Goal: Complete application form

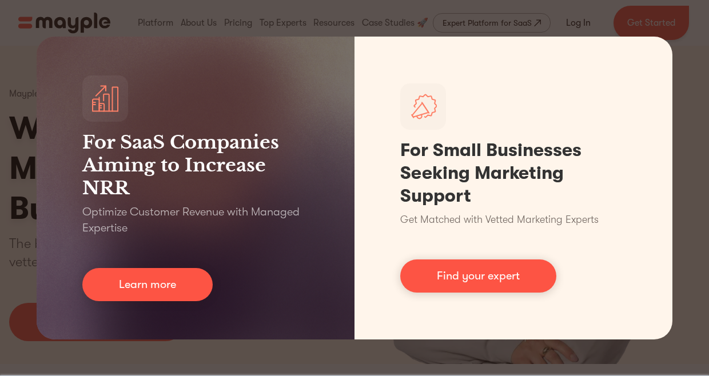
click at [693, 45] on div "For SaaS Companies Aiming to Increase NRR Optimize Customer Revenue with Manage…" at bounding box center [354, 188] width 709 height 376
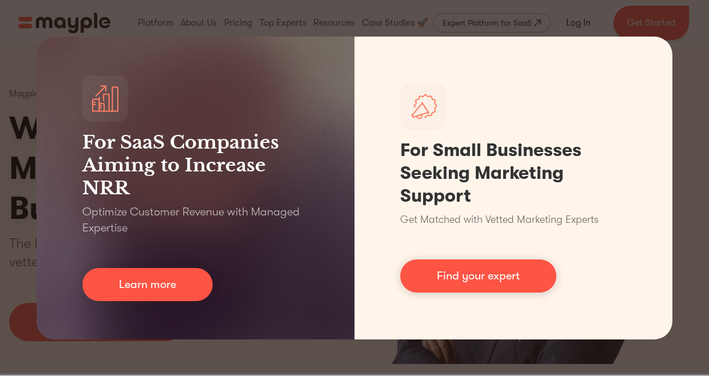
click at [14, 7] on div "For SaaS Companies Aiming to Increase NRR Optimize Customer Revenue with Manage…" at bounding box center [354, 188] width 709 height 376
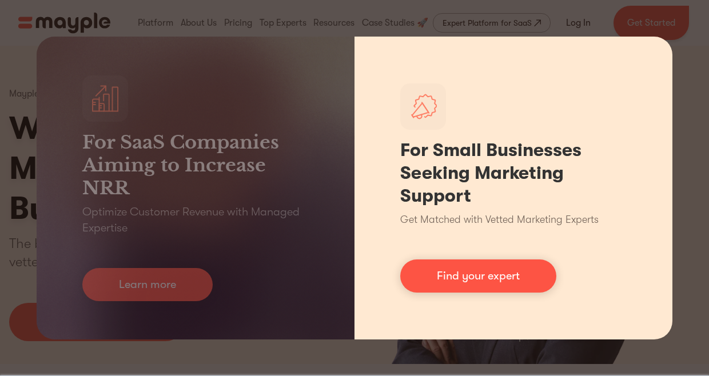
click at [544, 228] on div "For Small Businesses Seeking Marketing Support Get Matched with Vetted Marketin…" at bounding box center [513, 188] width 318 height 303
click at [573, 275] on div "For Small Businesses Seeking Marketing Support Get Matched with Vetted Marketin…" at bounding box center [513, 188] width 318 height 303
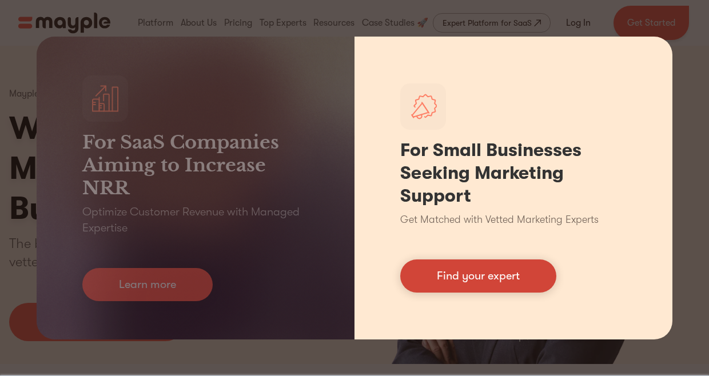
click at [491, 267] on link "Find your expert" at bounding box center [478, 276] width 156 height 33
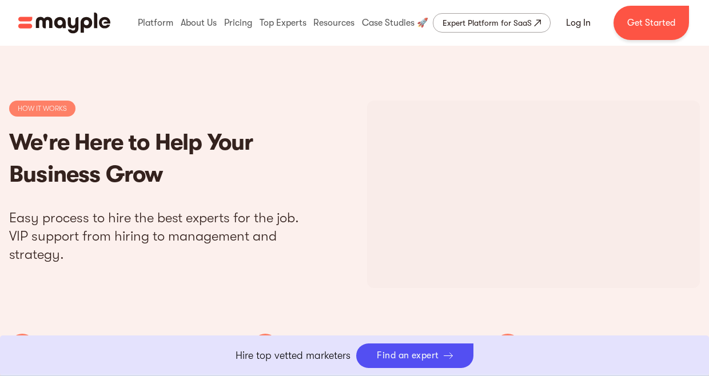
scroll to position [3343, 0]
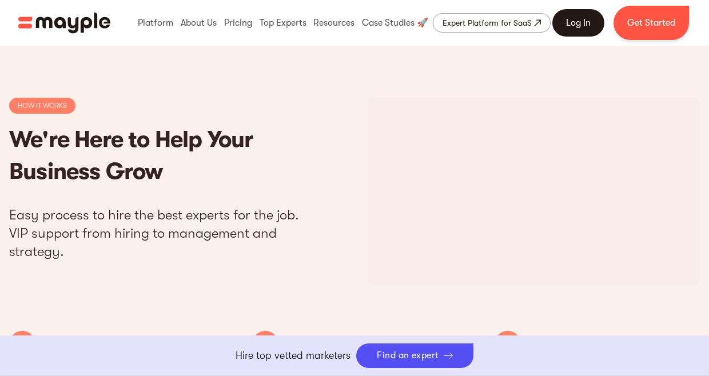
click at [577, 21] on link "Log In" at bounding box center [578, 22] width 52 height 27
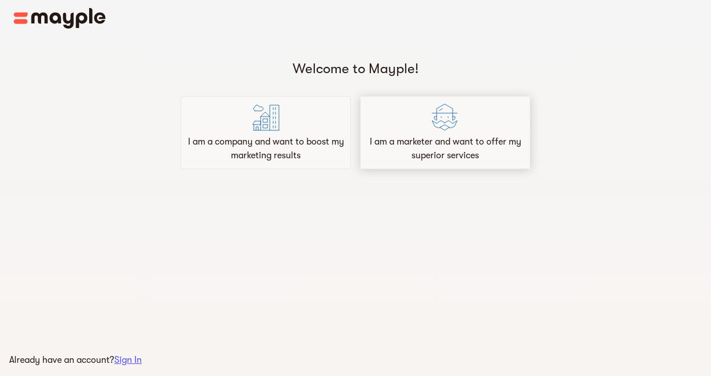
click at [448, 125] on img at bounding box center [445, 116] width 27 height 27
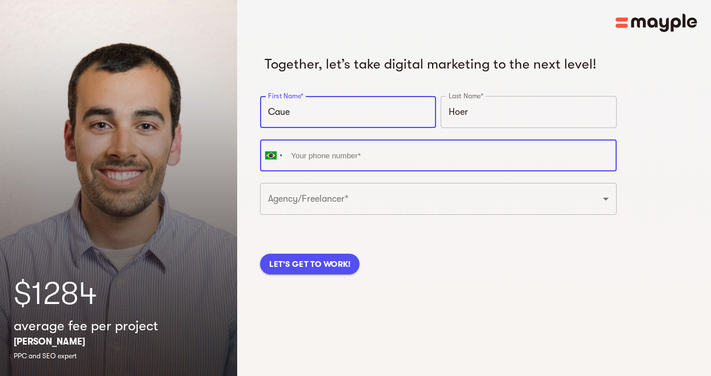
click at [361, 160] on input "tel" at bounding box center [438, 155] width 356 height 32
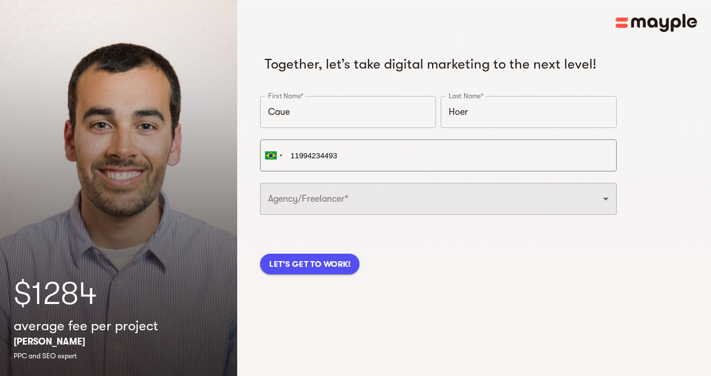
type input "[PHONE_NUMBER]"
click at [437, 194] on select "Freelancer Digital Agency" at bounding box center [438, 199] width 356 height 32
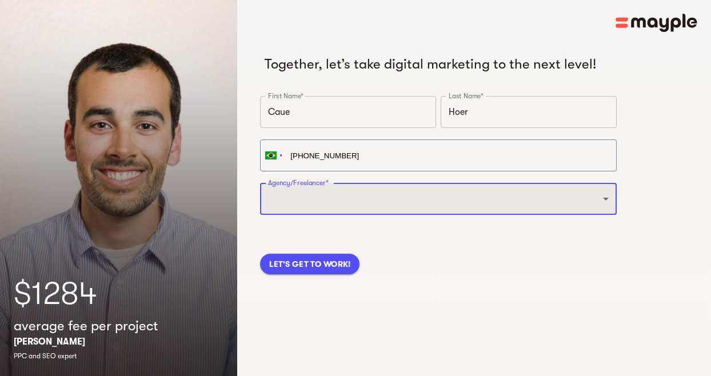
select select "FREELANCER"
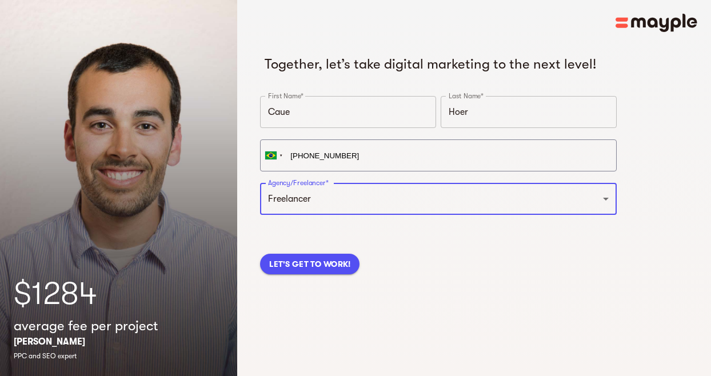
click at [325, 260] on span "LET'S GET TO WORK!" at bounding box center [309, 264] width 81 height 14
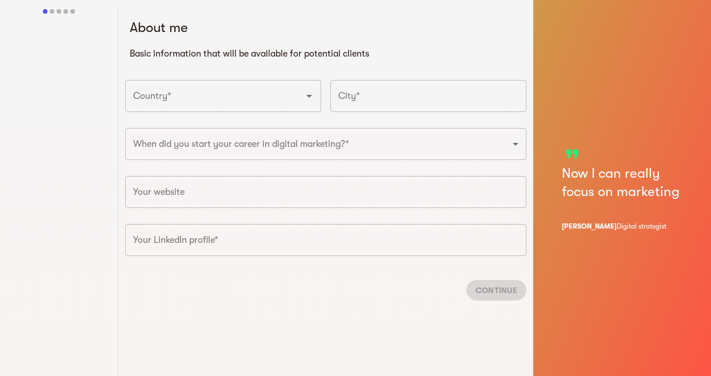
click at [302, 98] on icon "Open" at bounding box center [309, 96] width 14 height 14
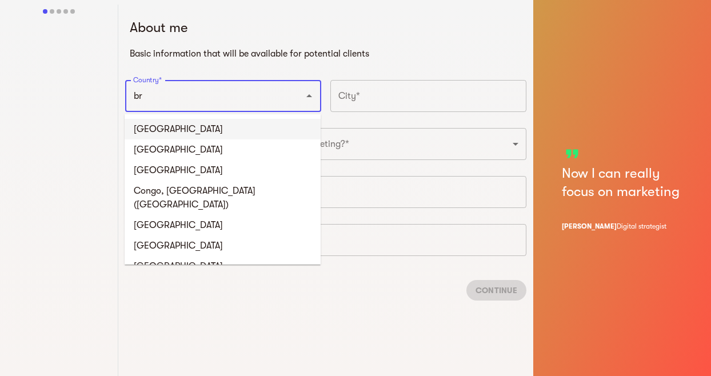
click at [176, 126] on li "[GEOGRAPHIC_DATA]" at bounding box center [223, 129] width 196 height 21
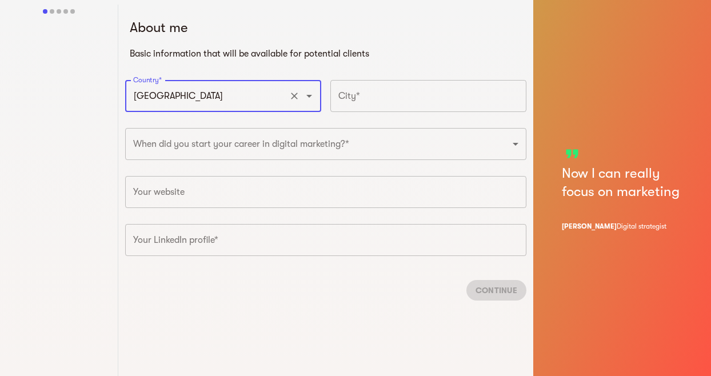
type input "[GEOGRAPHIC_DATA]"
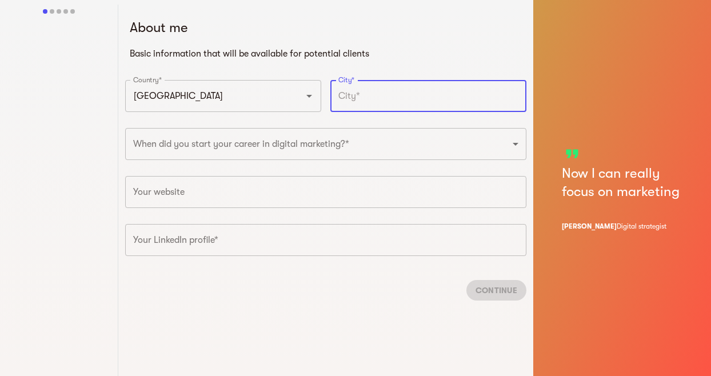
click at [341, 91] on input "text" at bounding box center [428, 96] width 196 height 32
type input "[GEOGRAPHIC_DATA]"
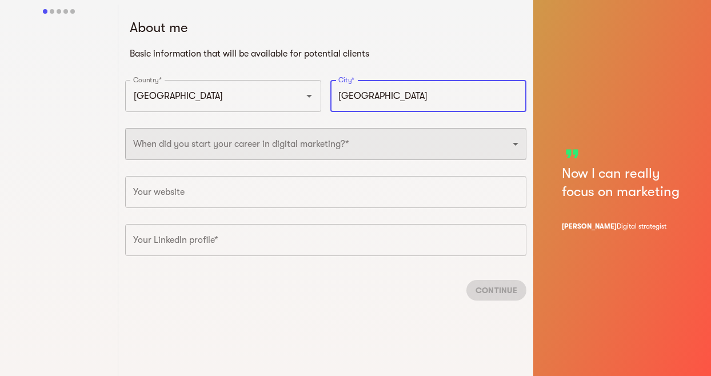
click at [344, 143] on select "2025 2024 2023 2022 2021 2020 2019 2018 2017 2016 2015 2014 2013 2012 2011 2010…" at bounding box center [325, 144] width 401 height 32
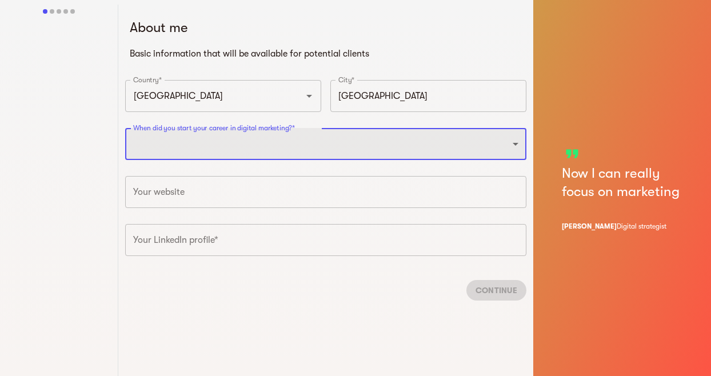
select select "2000"
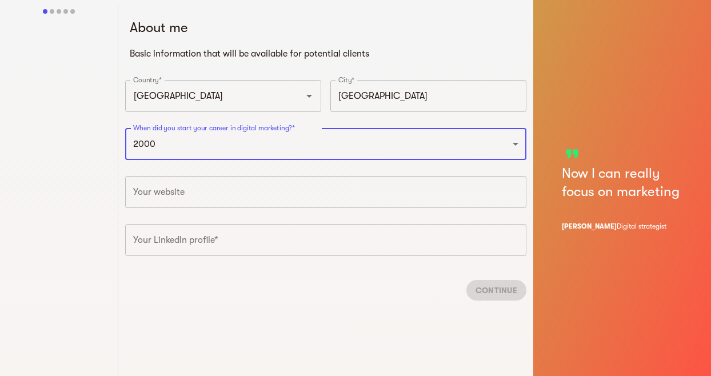
click at [216, 197] on input "text" at bounding box center [325, 192] width 401 height 32
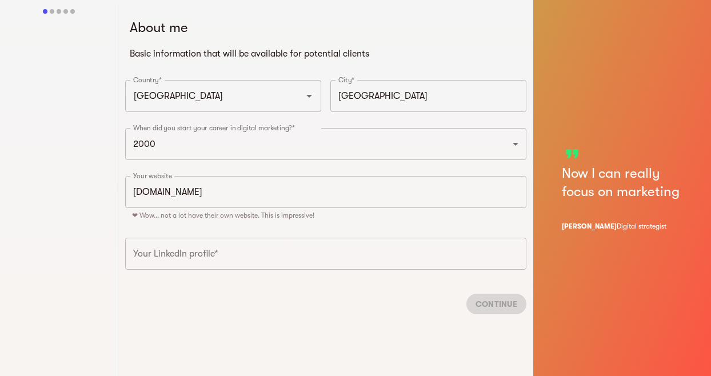
type input "[URL][DOMAIN_NAME]"
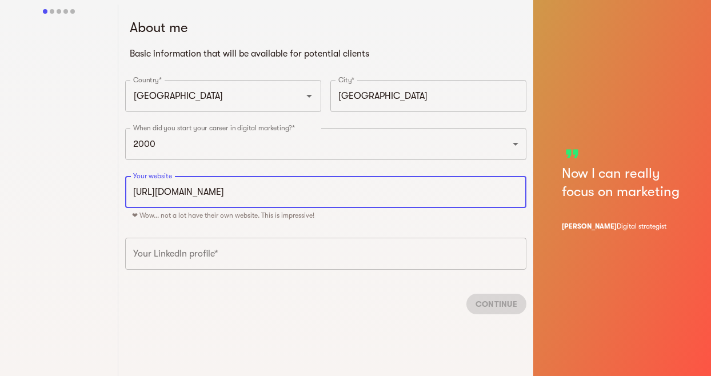
click at [226, 249] on input "text" at bounding box center [325, 254] width 401 height 32
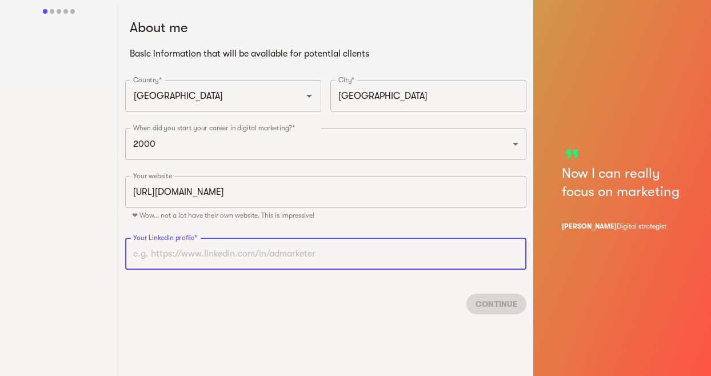
paste input "[URL][DOMAIN_NAME]"
type input "[URL][DOMAIN_NAME]"
click at [502, 303] on span "Continue" at bounding box center [497, 304] width 42 height 14
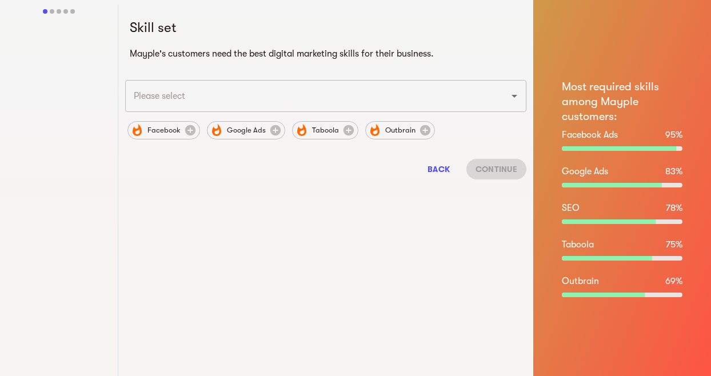
click at [515, 98] on icon "Open" at bounding box center [515, 96] width 14 height 14
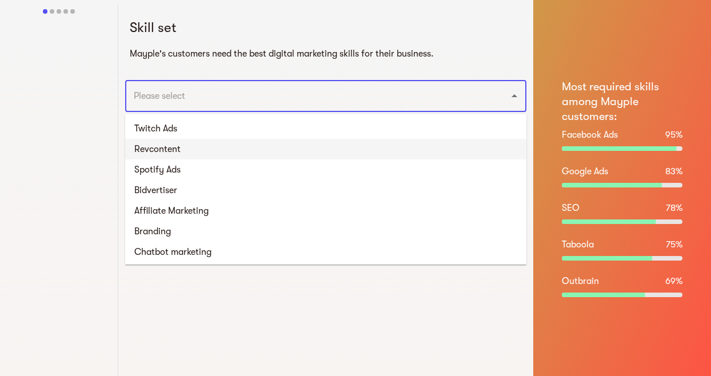
scroll to position [454, 0]
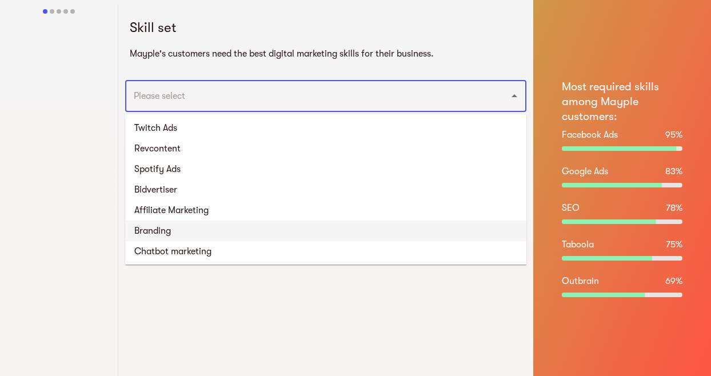
click at [177, 231] on li "Branding" at bounding box center [325, 231] width 401 height 21
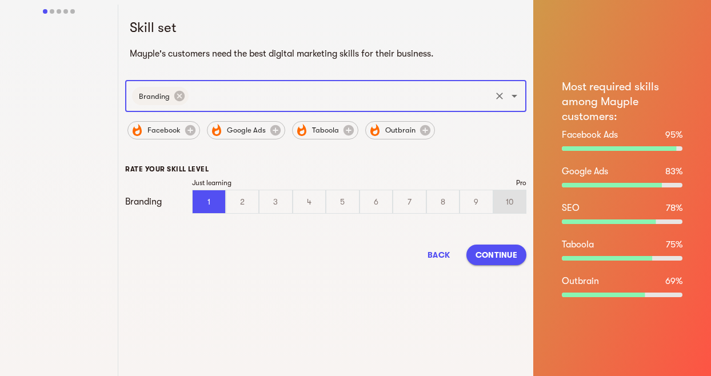
click at [507, 200] on div "10" at bounding box center [510, 201] width 32 height 23
click at [0, 0] on input "10" at bounding box center [0, 0] width 0 height 0
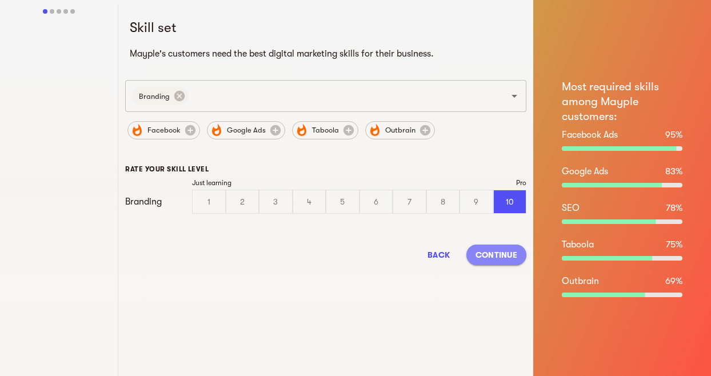
click at [500, 257] on span "Continue" at bounding box center [497, 255] width 42 height 14
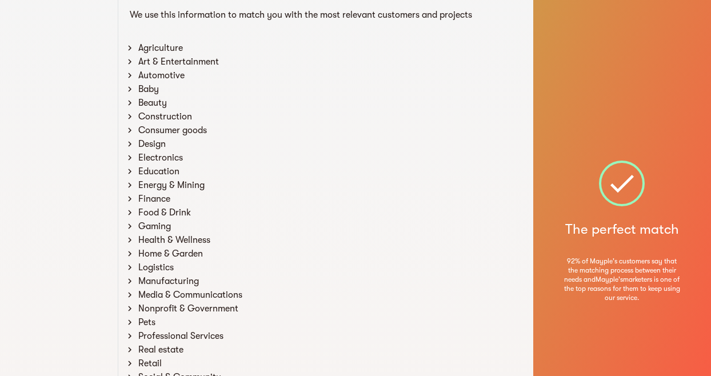
scroll to position [39, 0]
click at [160, 194] on div "Finance" at bounding box center [331, 199] width 390 height 14
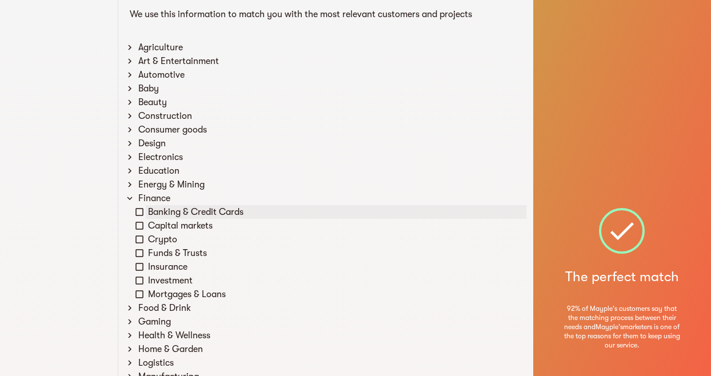
click at [140, 211] on icon at bounding box center [139, 212] width 10 height 10
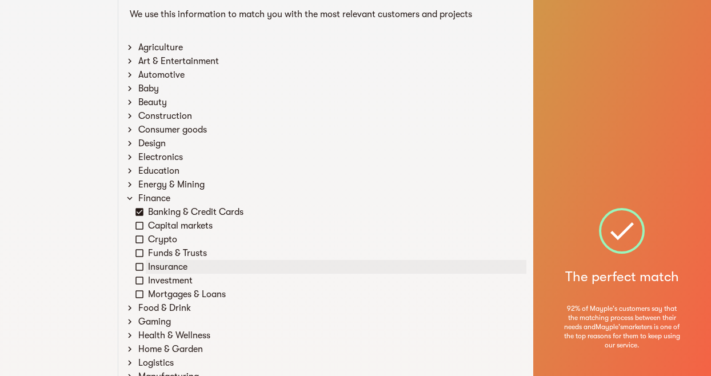
click at [139, 265] on icon at bounding box center [139, 267] width 10 height 10
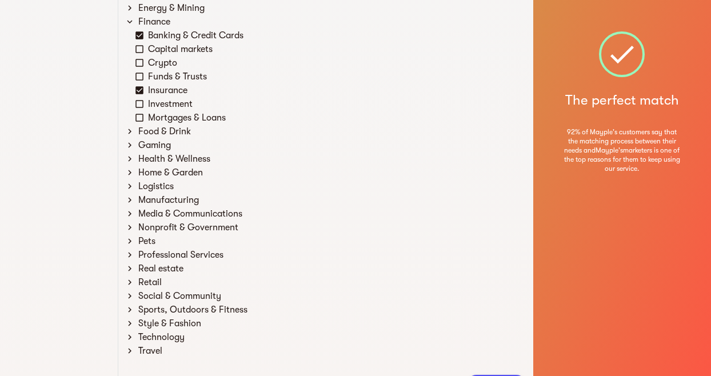
scroll to position [218, 0]
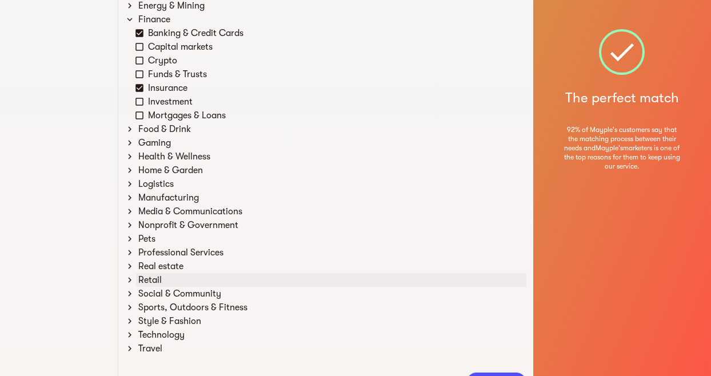
click at [131, 281] on icon at bounding box center [130, 280] width 10 height 10
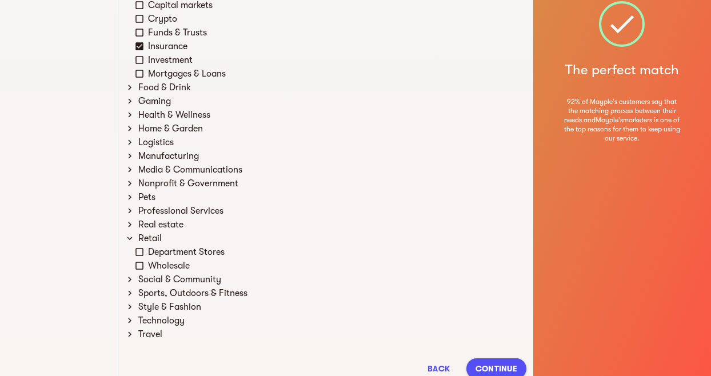
scroll to position [302, 0]
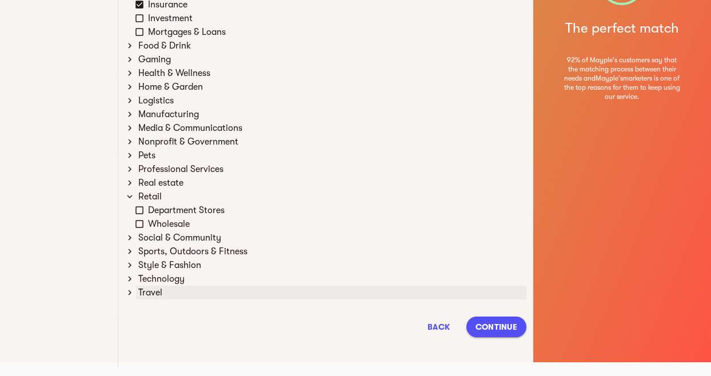
click at [133, 291] on icon at bounding box center [130, 293] width 10 height 10
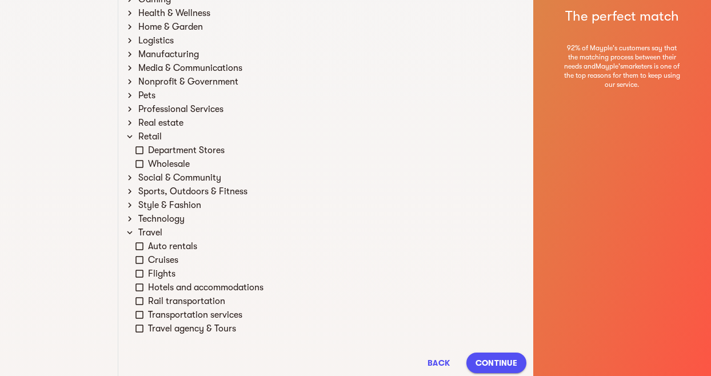
scroll to position [378, 0]
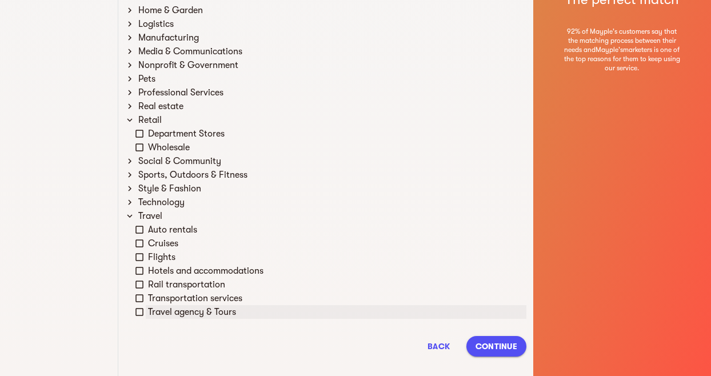
click at [141, 310] on icon at bounding box center [139, 312] width 10 height 10
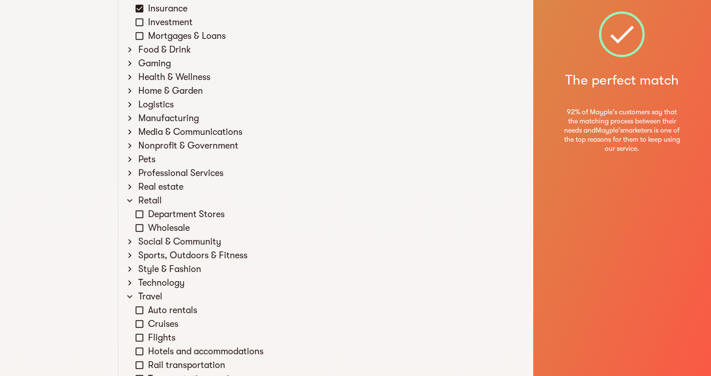
scroll to position [295, 0]
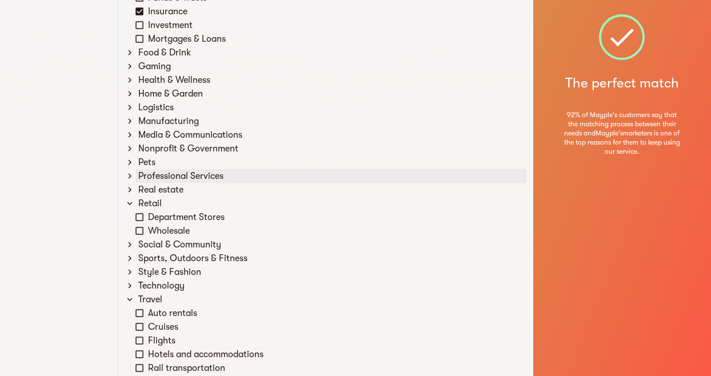
click at [129, 177] on icon at bounding box center [129, 176] width 3 height 5
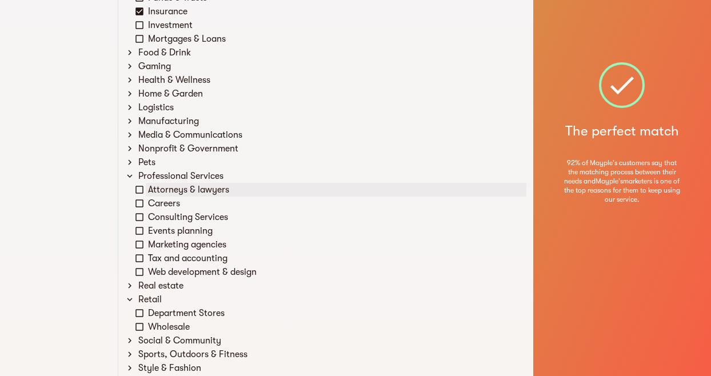
click at [141, 186] on icon at bounding box center [139, 190] width 10 height 10
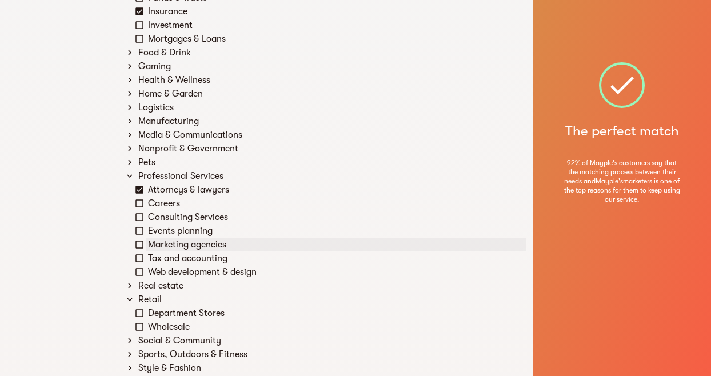
click at [142, 242] on icon at bounding box center [139, 245] width 10 height 10
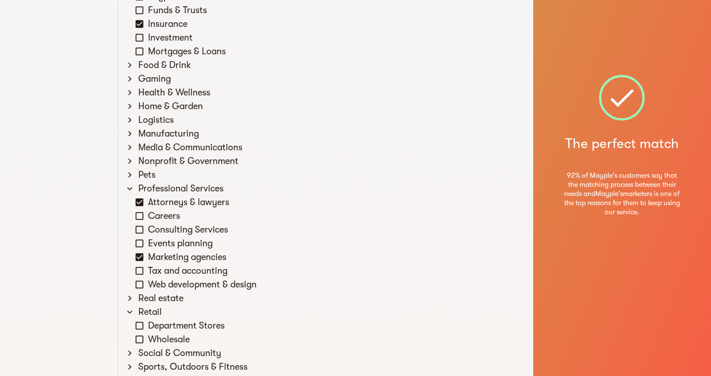
scroll to position [282, 0]
click at [127, 147] on icon at bounding box center [130, 148] width 10 height 10
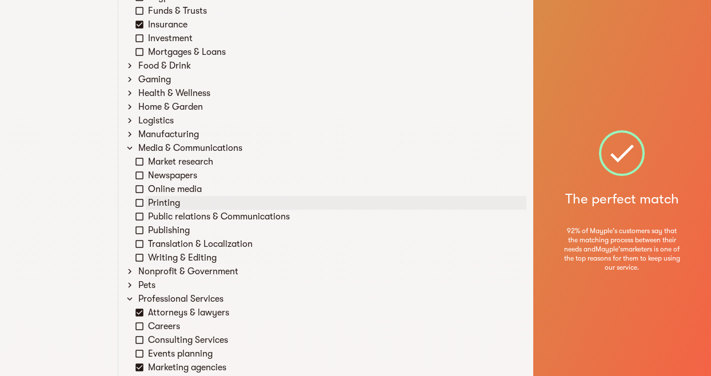
click at [140, 202] on icon at bounding box center [139, 203] width 10 height 10
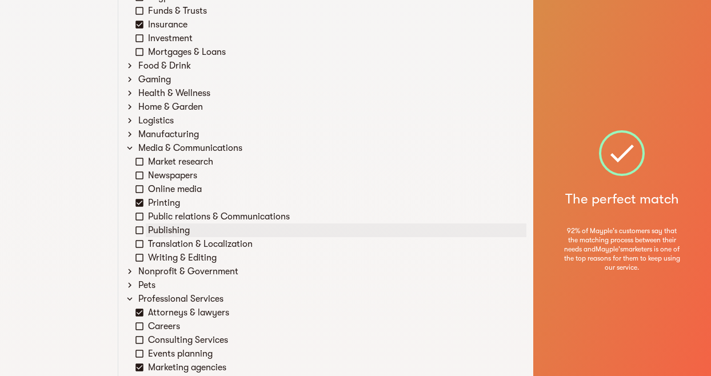
click at [140, 230] on icon at bounding box center [139, 230] width 10 height 10
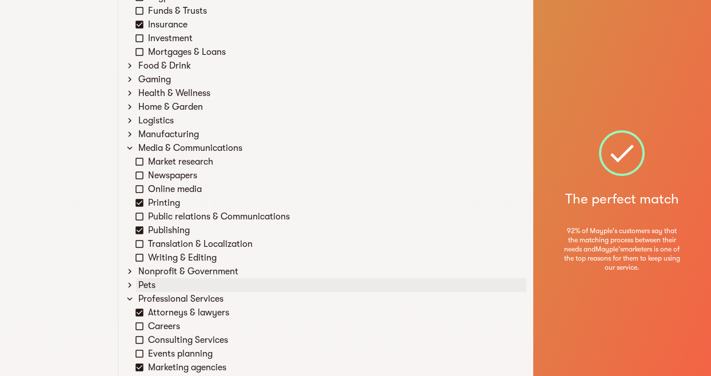
click at [131, 286] on icon at bounding box center [130, 285] width 10 height 10
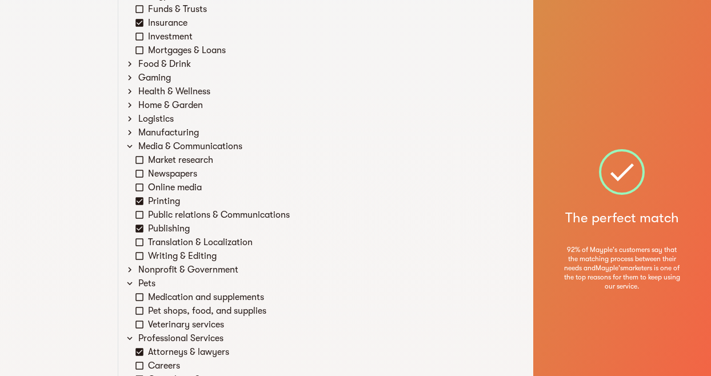
scroll to position [284, 0]
click at [140, 321] on icon at bounding box center [139, 324] width 10 height 10
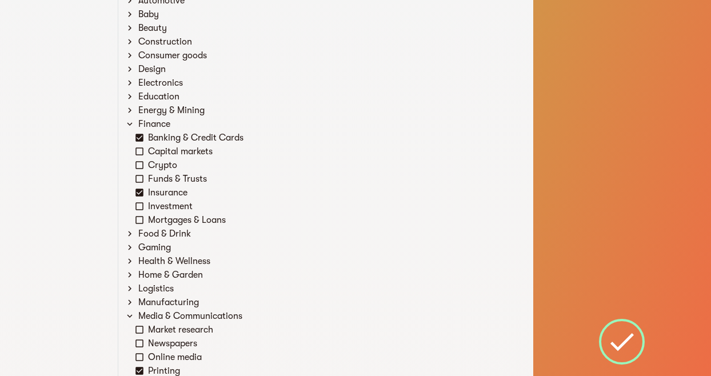
scroll to position [95, 0]
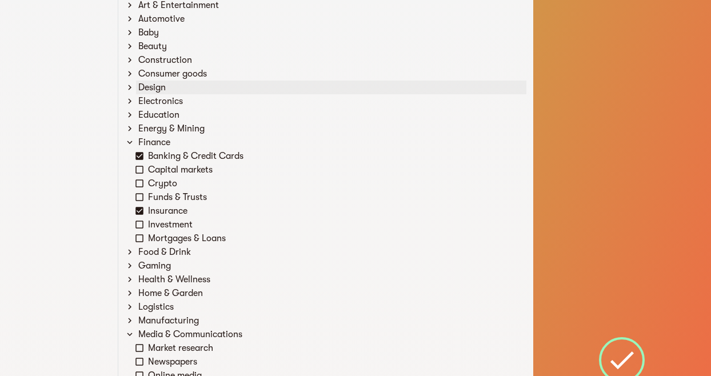
click at [130, 88] on icon at bounding box center [129, 87] width 3 height 5
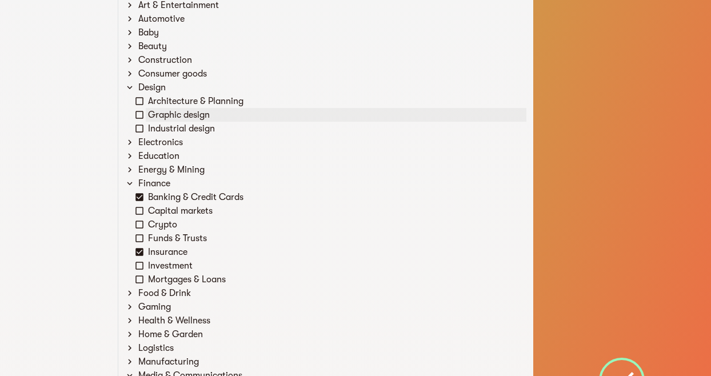
click at [139, 114] on icon at bounding box center [139, 115] width 10 height 10
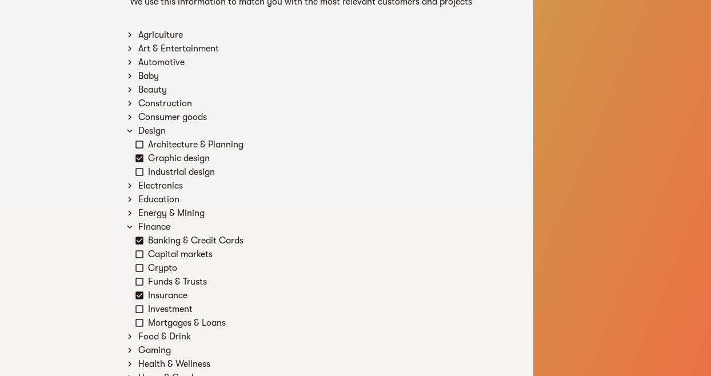
scroll to position [50, 0]
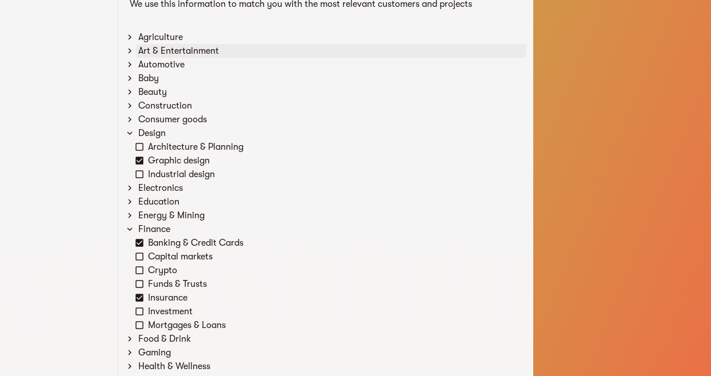
click at [130, 50] on icon at bounding box center [129, 51] width 3 height 5
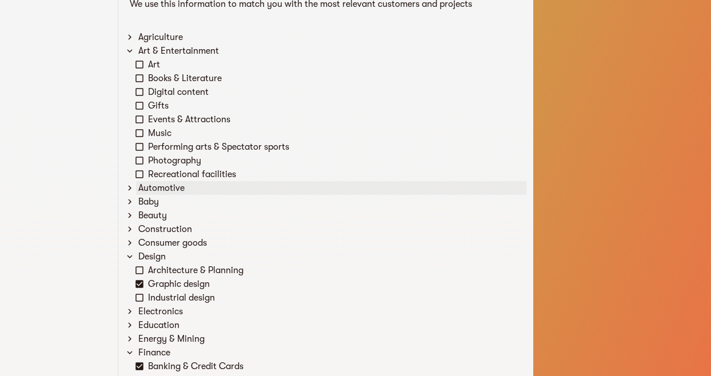
click at [132, 185] on icon at bounding box center [130, 188] width 10 height 10
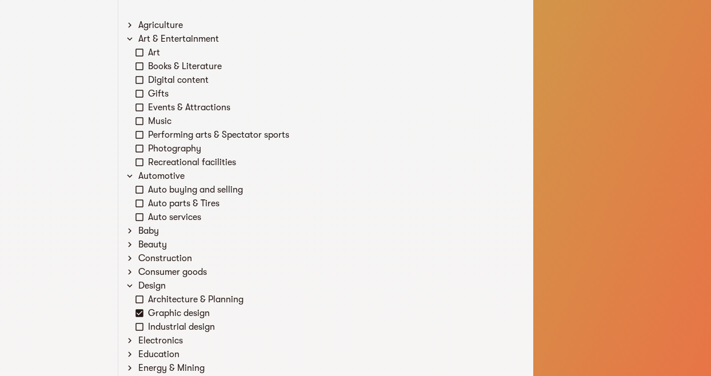
scroll to position [64, 0]
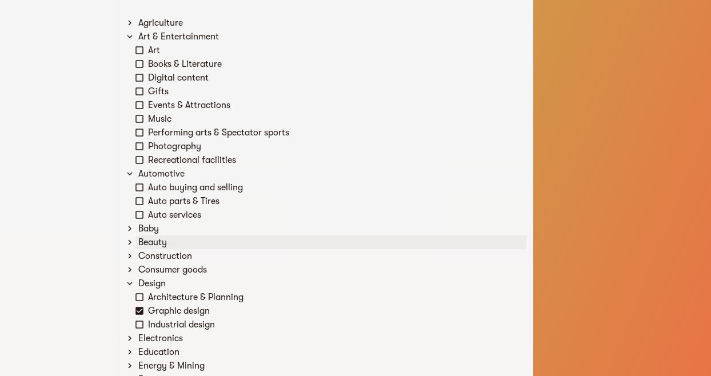
click at [131, 240] on icon at bounding box center [130, 242] width 10 height 10
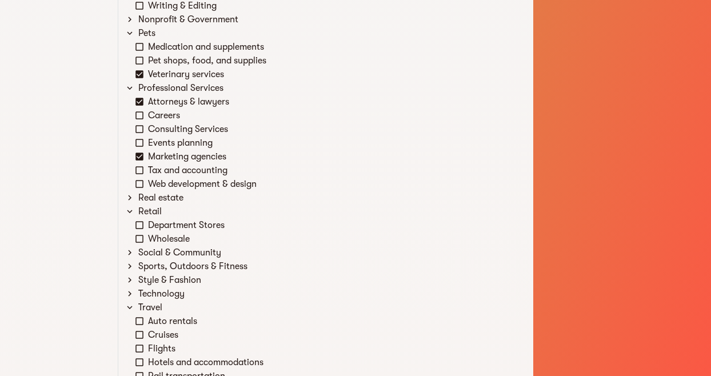
scroll to position [892, 0]
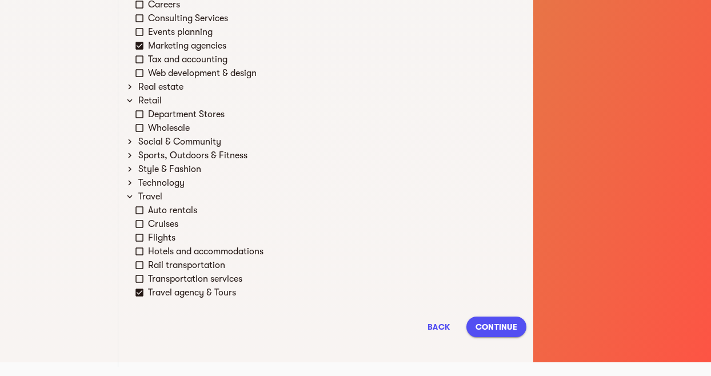
click at [489, 324] on span "Continue" at bounding box center [497, 327] width 42 height 14
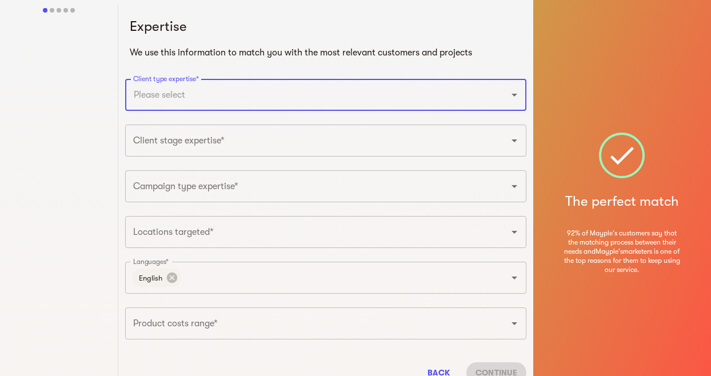
scroll to position [0, 0]
click at [513, 95] on icon "Open" at bounding box center [515, 96] width 6 height 3
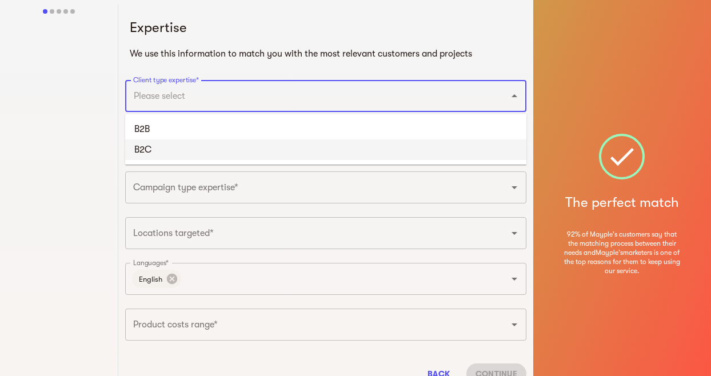
click at [139, 146] on li "B2C" at bounding box center [325, 149] width 401 height 21
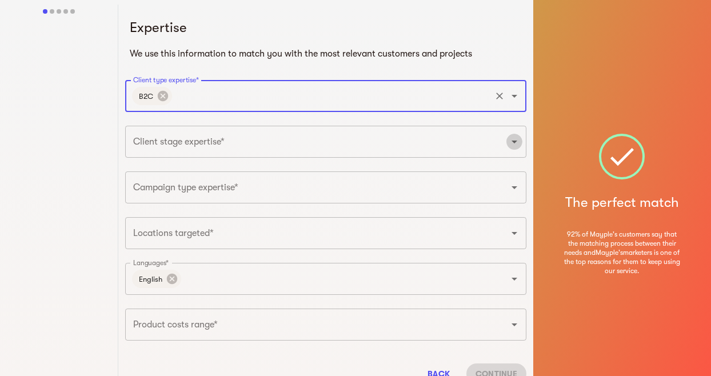
click at [516, 144] on icon "Open" at bounding box center [515, 142] width 14 height 14
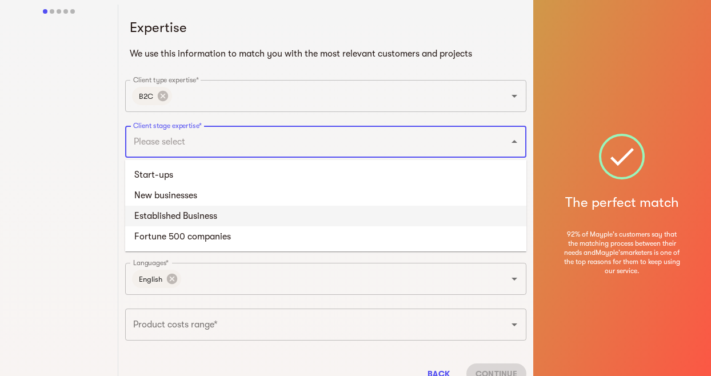
click at [210, 214] on li "Established Business" at bounding box center [325, 216] width 401 height 21
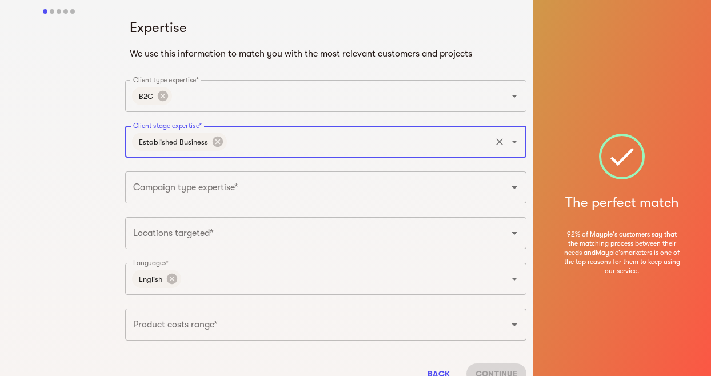
click at [517, 192] on icon "Open" at bounding box center [515, 188] width 14 height 14
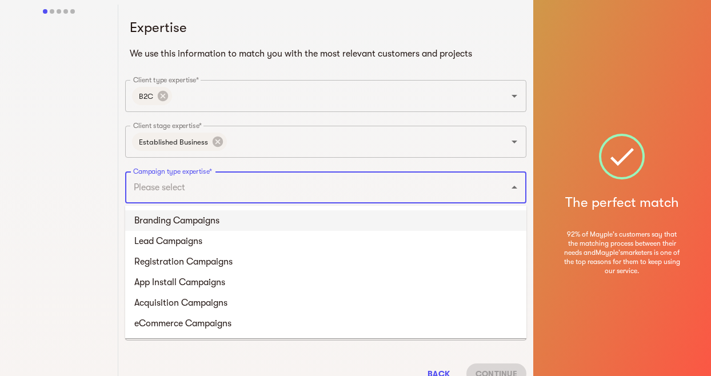
click at [190, 225] on li "Branding Campaigns" at bounding box center [325, 220] width 401 height 21
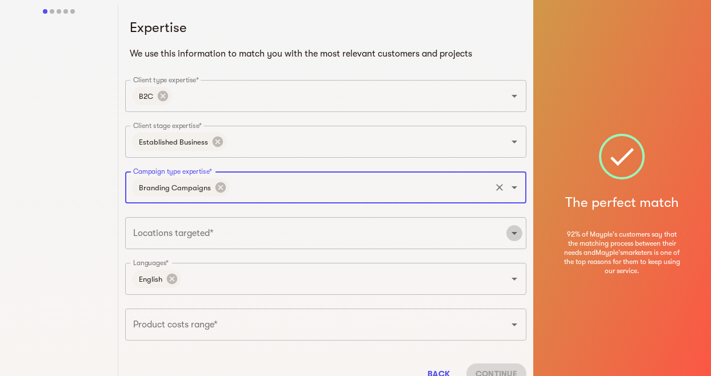
click at [515, 237] on icon "Open" at bounding box center [515, 233] width 14 height 14
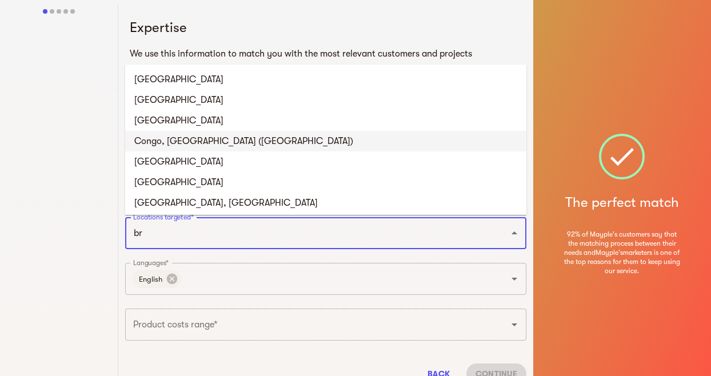
type input "bra"
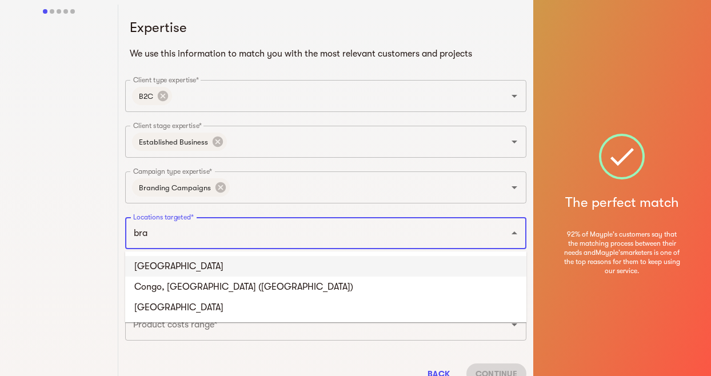
click at [148, 269] on li "[GEOGRAPHIC_DATA]" at bounding box center [325, 266] width 401 height 21
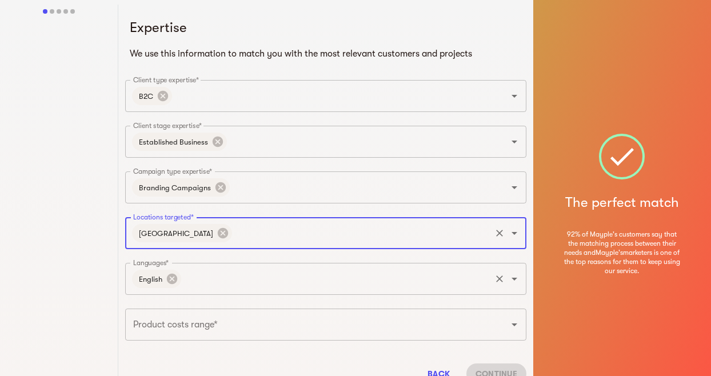
click at [515, 280] on icon "Open" at bounding box center [515, 279] width 6 height 3
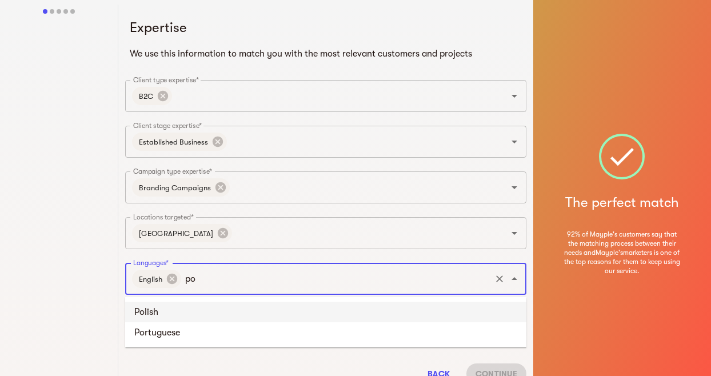
type input "p"
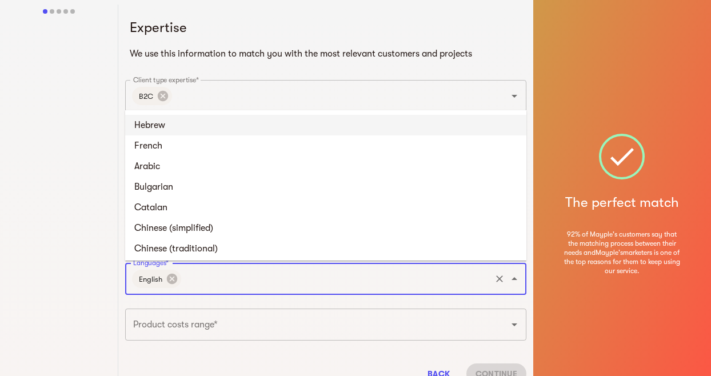
type input "p"
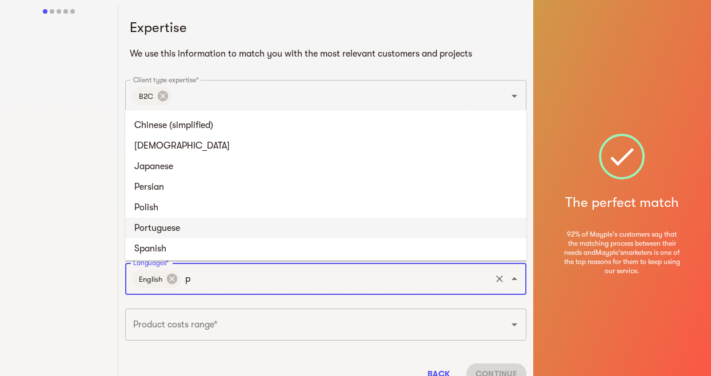
click at [142, 231] on li "Portuguese" at bounding box center [325, 228] width 401 height 21
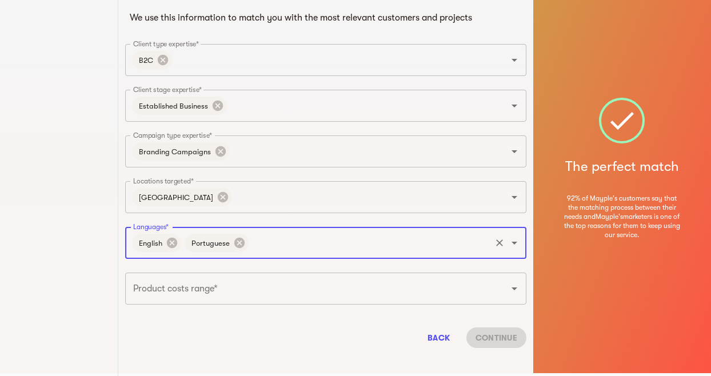
scroll to position [43, 0]
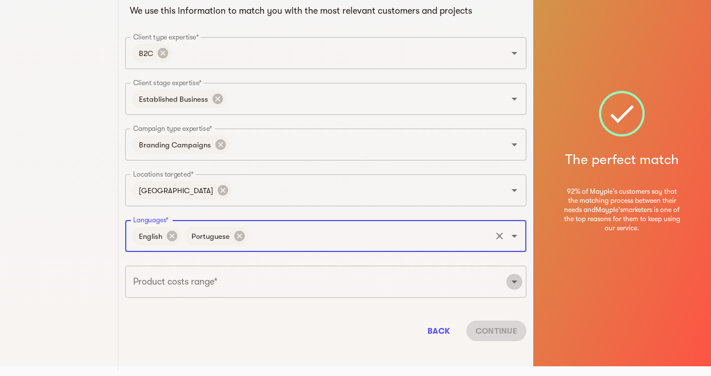
click at [517, 283] on icon "Open" at bounding box center [515, 282] width 14 height 14
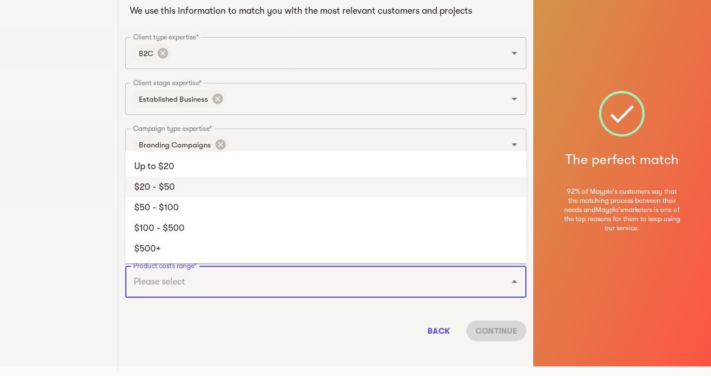
click at [180, 184] on li "$20 - $50" at bounding box center [325, 187] width 401 height 21
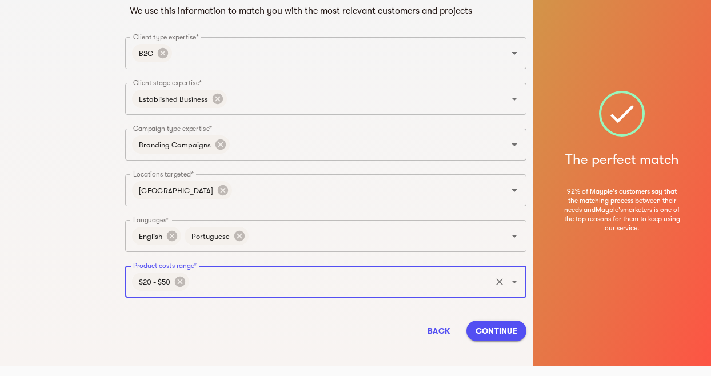
click at [516, 284] on icon "Open" at bounding box center [515, 282] width 14 height 14
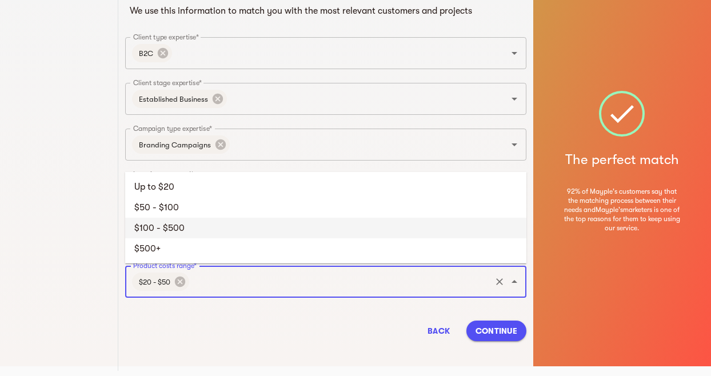
click at [195, 225] on li "$100 - $500" at bounding box center [325, 228] width 401 height 21
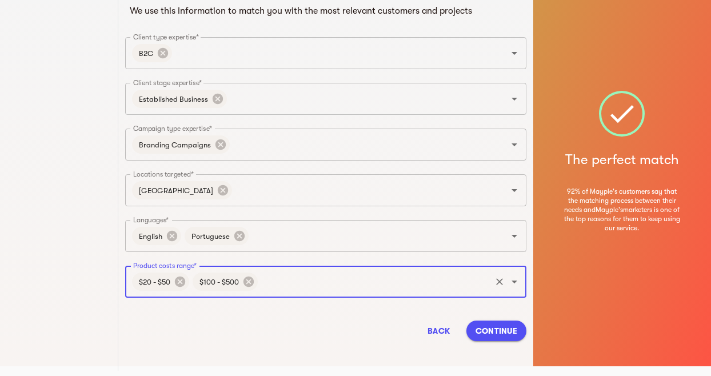
click at [493, 331] on span "Continue" at bounding box center [497, 331] width 42 height 14
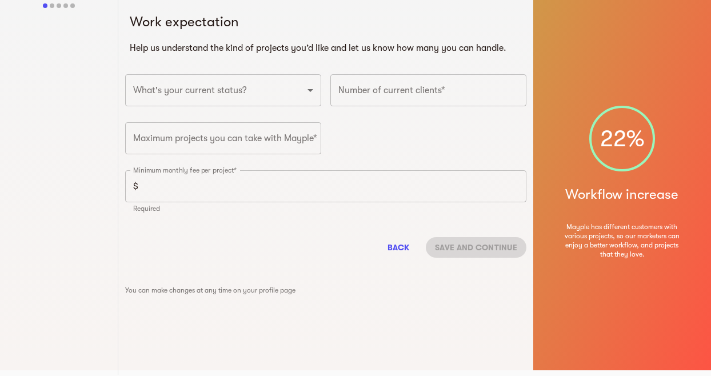
scroll to position [0, 0]
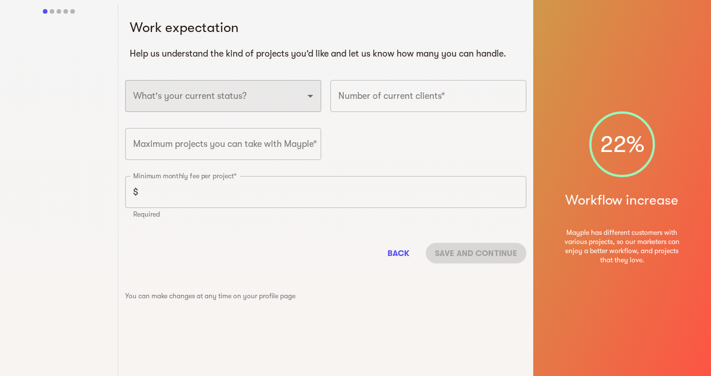
click at [312, 95] on select "Full-time freelancer [DEMOGRAPHIC_DATA] job New-freelancing [DEMOGRAPHIC_DATA]-…" at bounding box center [223, 96] width 196 height 32
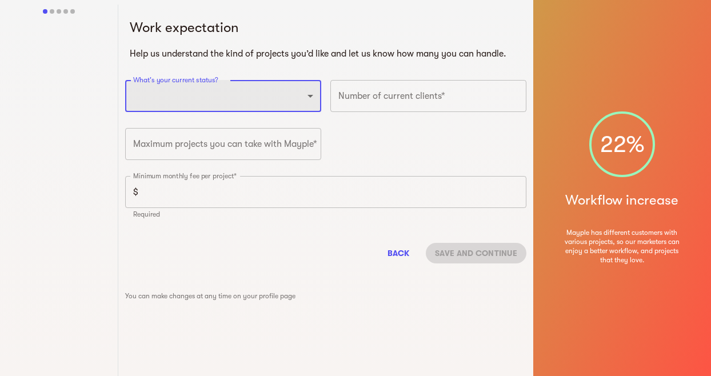
select select "FULLTIME_FREELANCER"
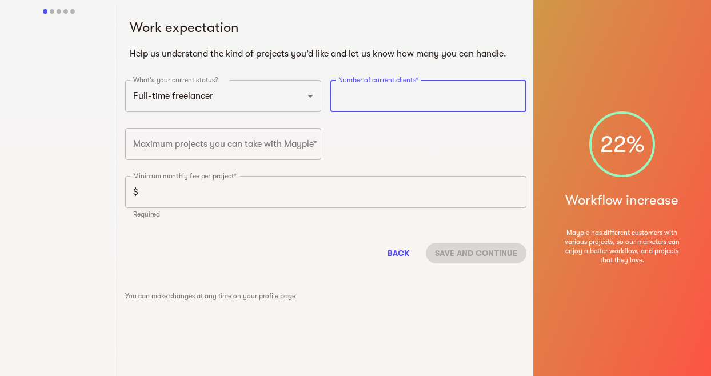
click at [394, 95] on input "number" at bounding box center [428, 96] width 196 height 32
click at [515, 91] on input "1" at bounding box center [428, 96] width 196 height 32
click at [515, 91] on input "2" at bounding box center [428, 96] width 196 height 32
click at [515, 91] on input "3" at bounding box center [428, 96] width 196 height 32
click at [515, 91] on input "4" at bounding box center [428, 96] width 196 height 32
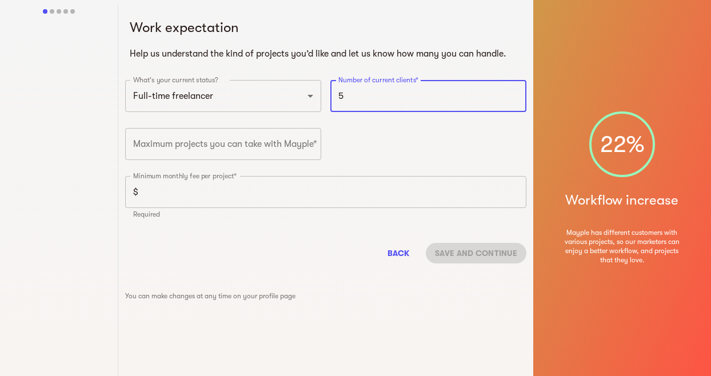
type input "5"
click at [515, 91] on input "5" at bounding box center [428, 96] width 196 height 32
click at [308, 143] on input "1" at bounding box center [223, 144] width 196 height 32
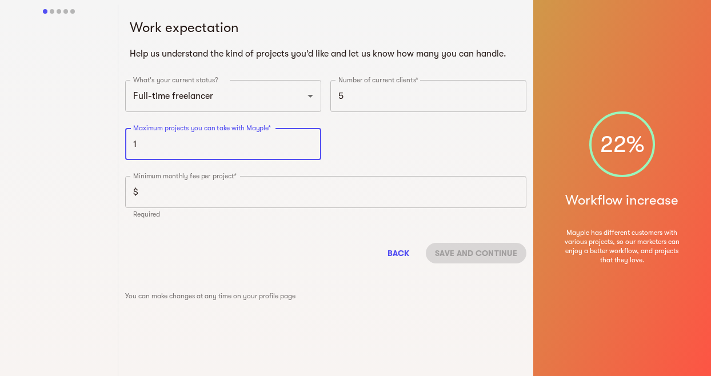
drag, startPoint x: 114, startPoint y: 141, endPoint x: 93, endPoint y: 139, distance: 20.7
click at [93, 138] on div "Work expectation Help us understand the kind of projects you’d like and let us …" at bounding box center [355, 188] width 711 height 376
type input "5"
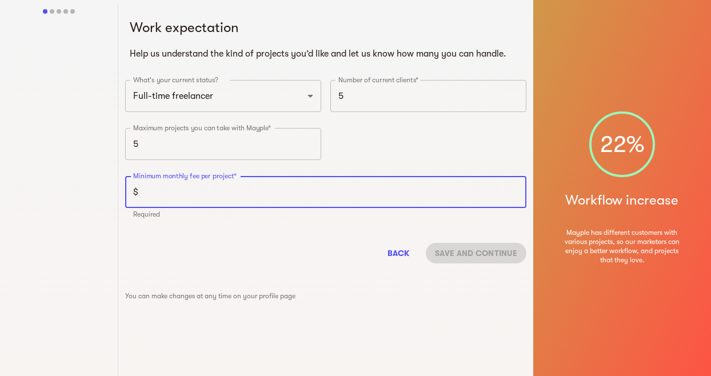
click at [388, 193] on input "number" at bounding box center [335, 192] width 384 height 32
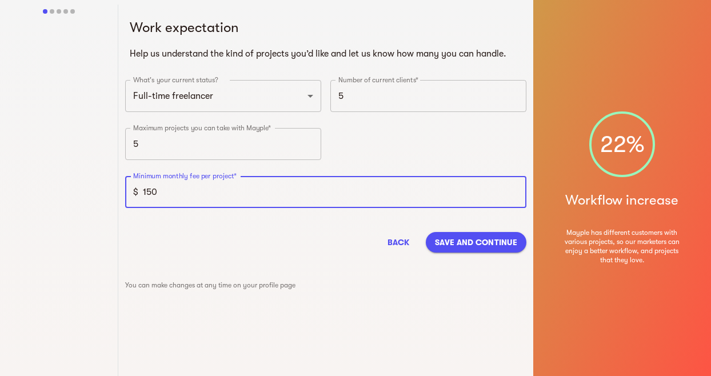
type input "150"
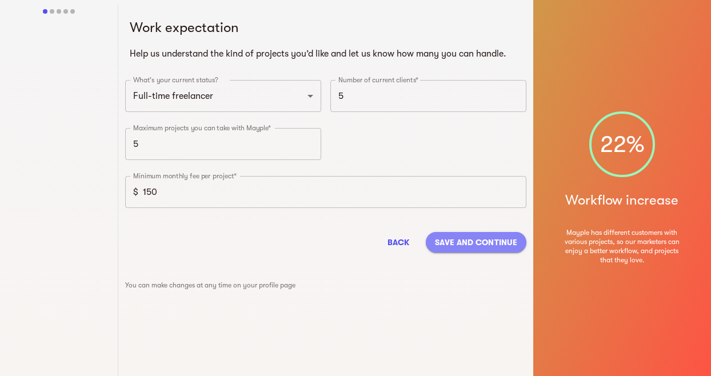
click at [481, 246] on span "Save and continue" at bounding box center [476, 243] width 82 height 14
